Goal: Use online tool/utility: Utilize a website feature to perform a specific function

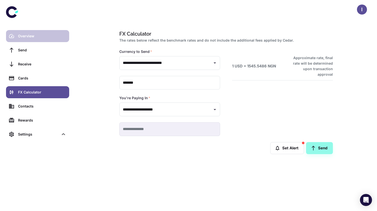
click at [56, 30] on link "Overview" at bounding box center [37, 36] width 63 height 12
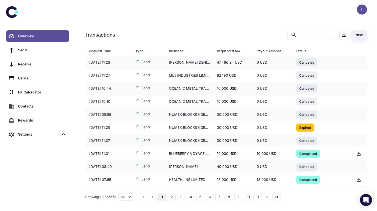
click at [50, 99] on div "Overview Send Receive Cards FX Calculator Contacts Rewards Settings" at bounding box center [37, 85] width 63 height 110
click at [51, 95] on link "FX Calculator" at bounding box center [37, 92] width 63 height 12
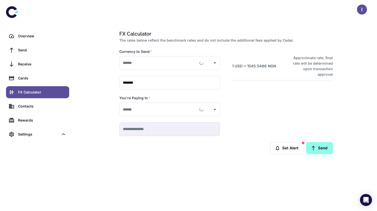
type input "**********"
